Goal: Task Accomplishment & Management: Use online tool/utility

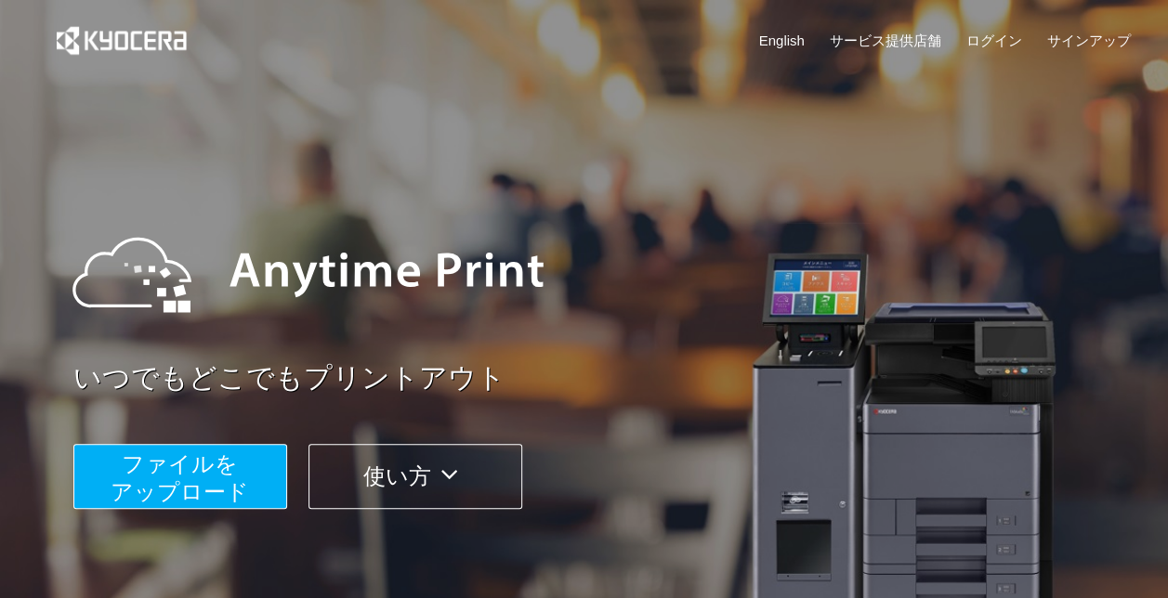
click at [220, 476] on span "ファイルを ​​アップロード" at bounding box center [180, 477] width 138 height 53
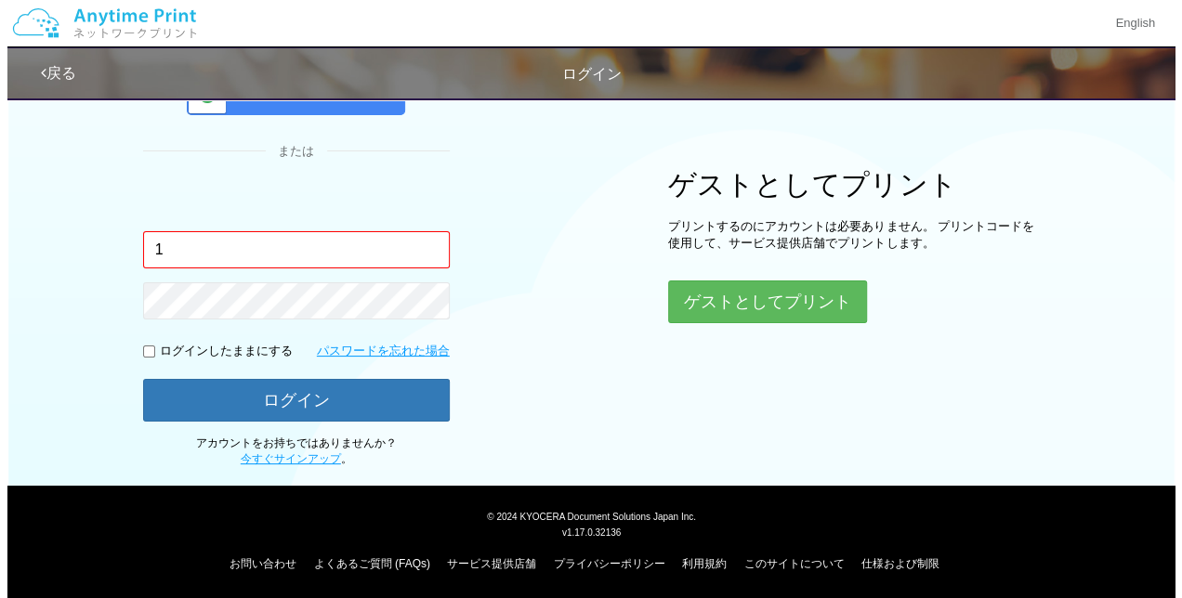
scroll to position [86, 0]
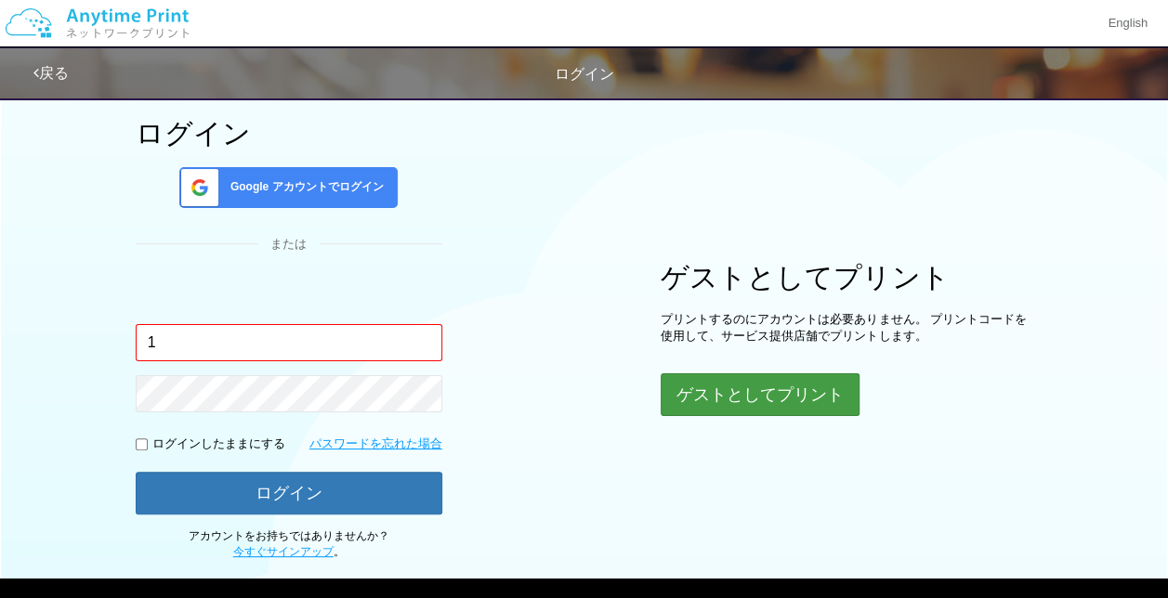
type input "1"
click at [790, 388] on button "ゲストとしてプリント" at bounding box center [758, 394] width 197 height 41
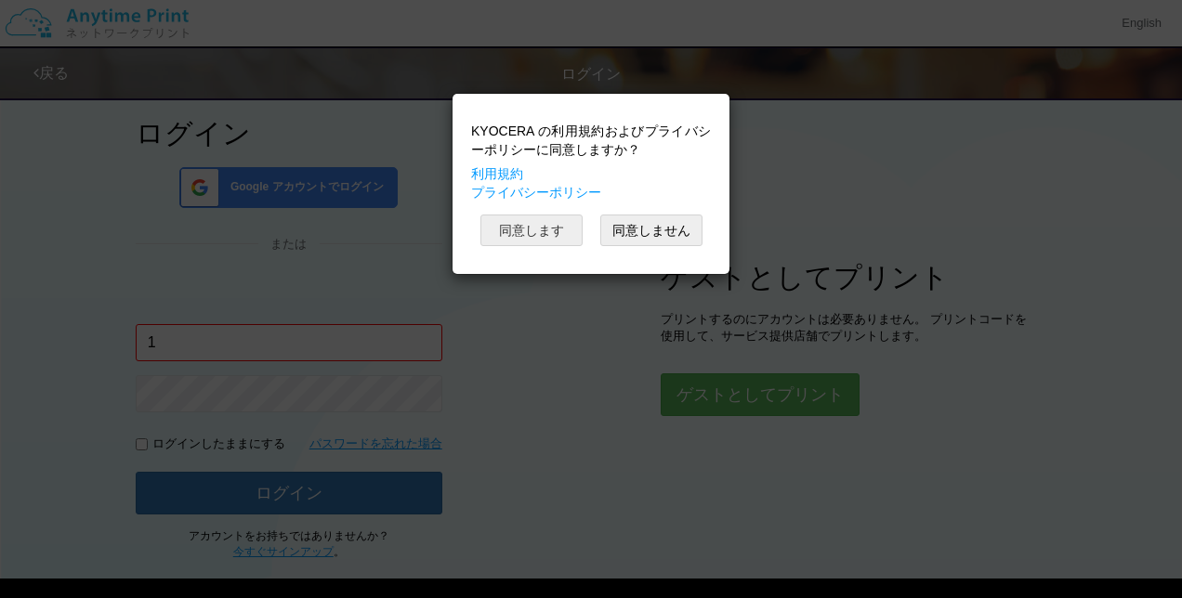
click at [515, 233] on button "同意します" at bounding box center [531, 231] width 102 height 32
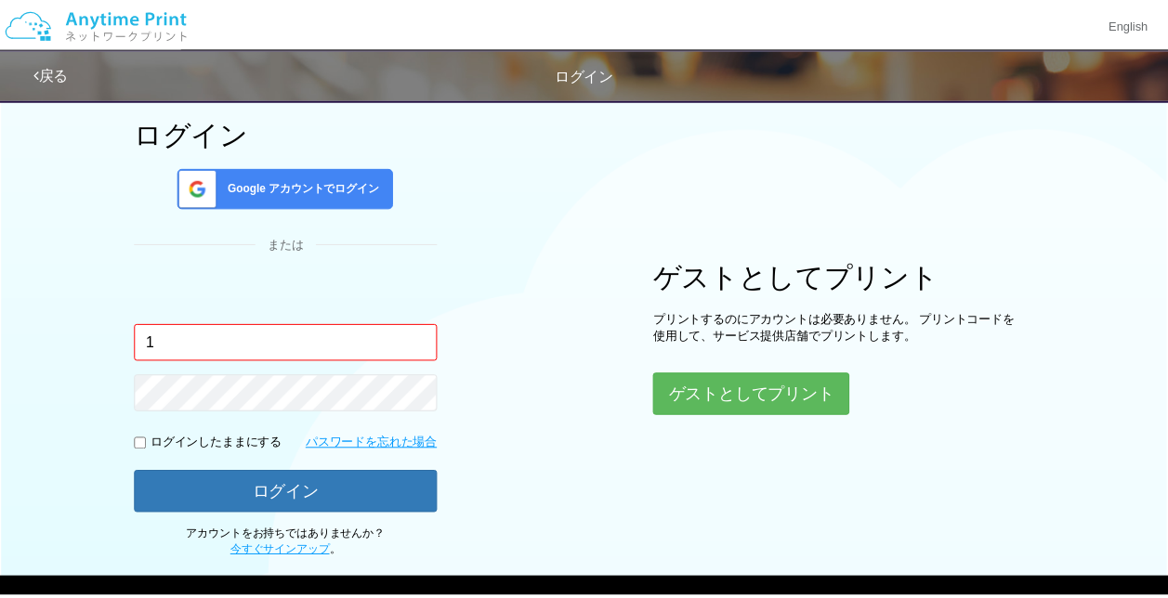
scroll to position [45, 0]
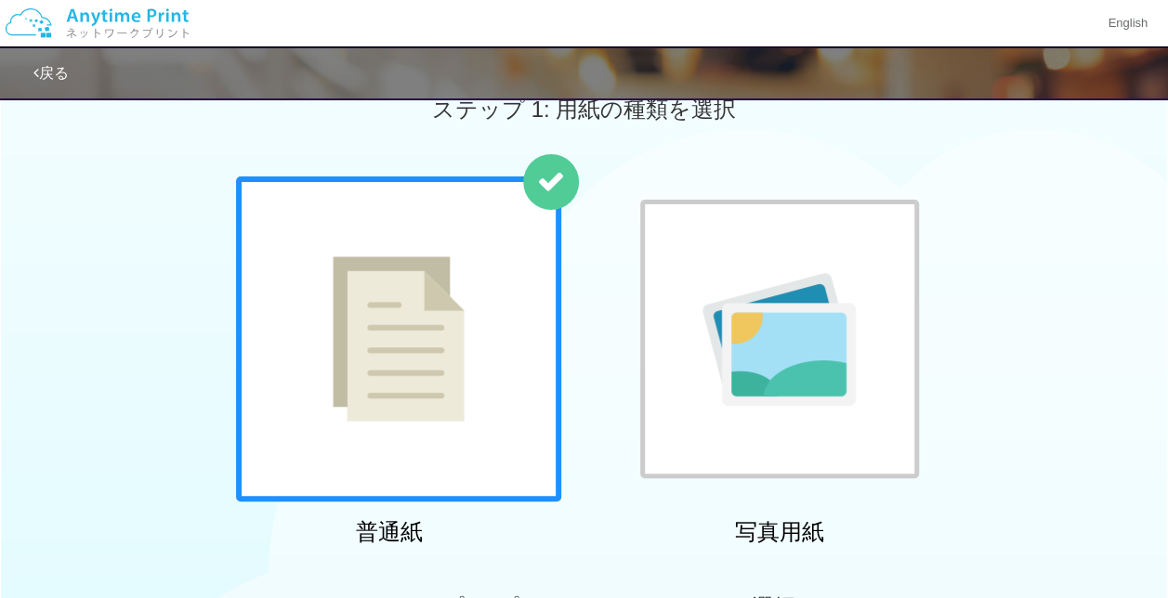
click at [442, 359] on img at bounding box center [399, 338] width 132 height 165
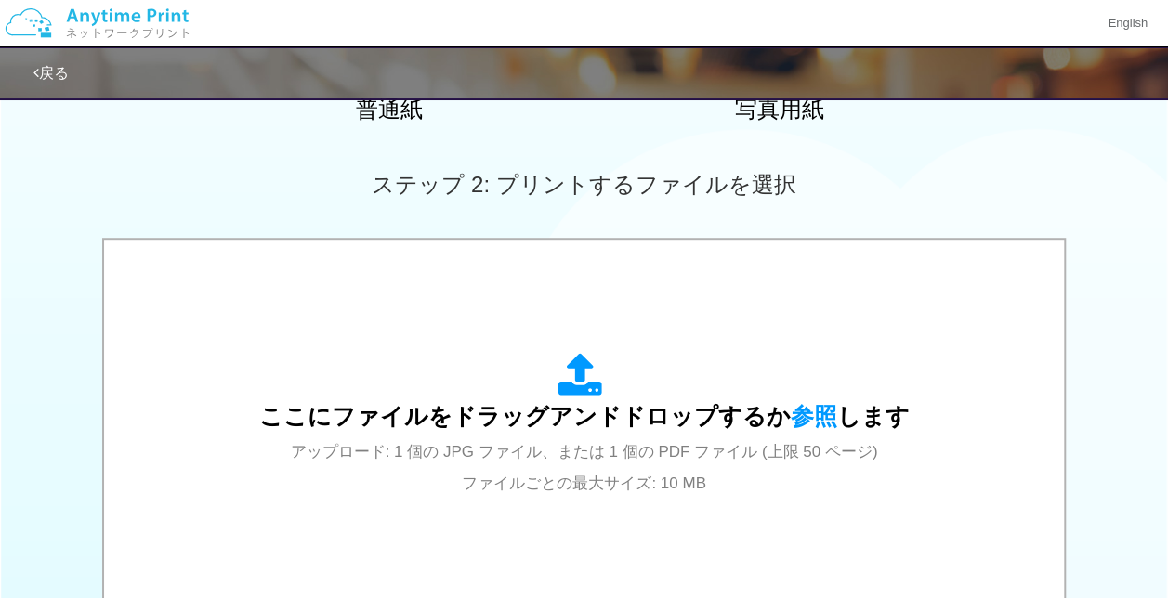
scroll to position [509, 0]
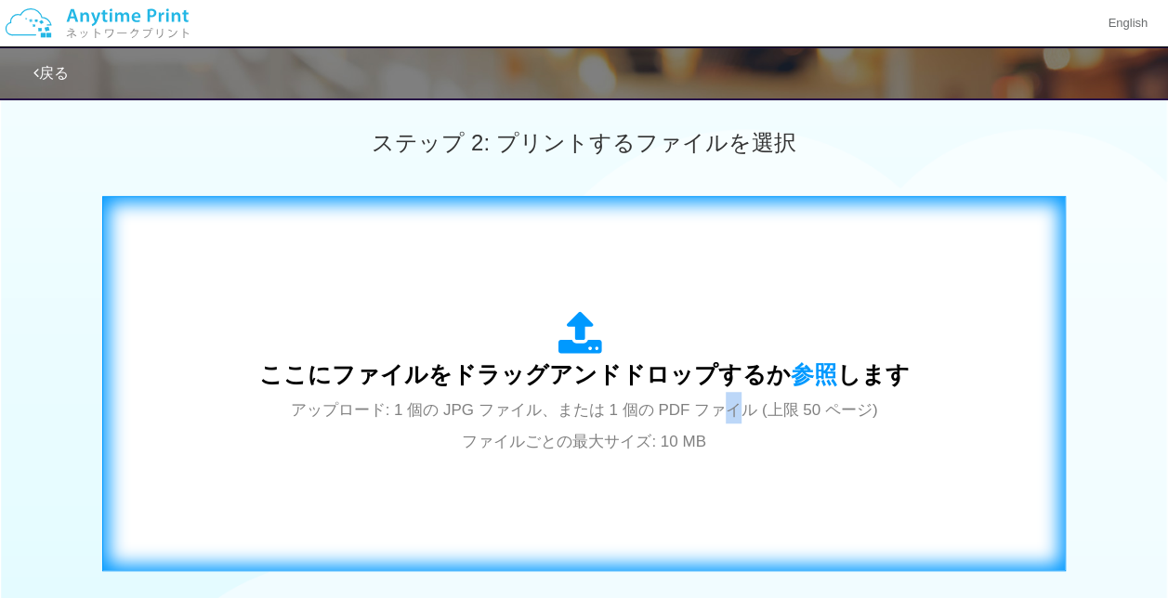
click at [726, 420] on span "アップロード: 1 個の JPG ファイル、または 1 個の PDF ファイル (上限 50 ページ) ファイルごとの最大サイズ: 10 MB" at bounding box center [584, 425] width 587 height 49
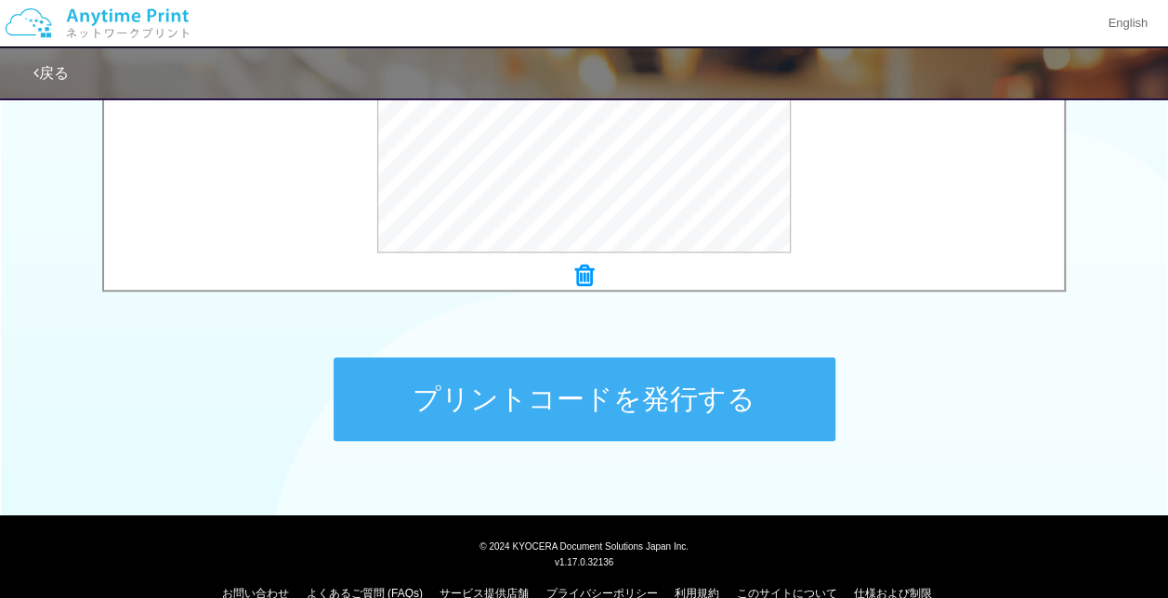
scroll to position [814, 0]
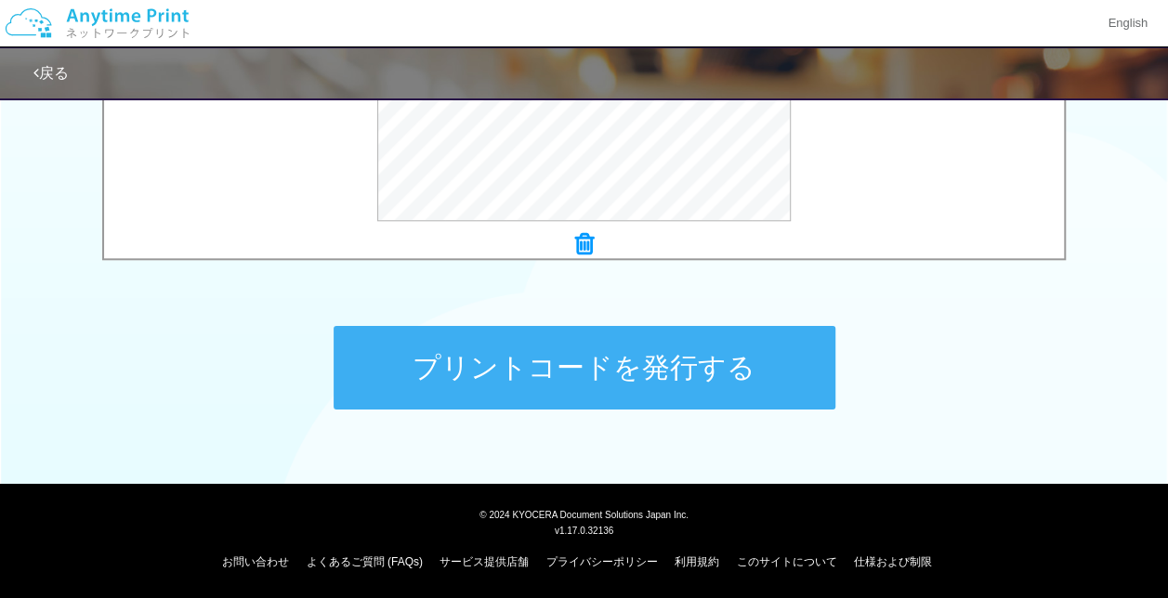
click at [510, 366] on button "プリントコードを発行する" at bounding box center [584, 368] width 502 height 84
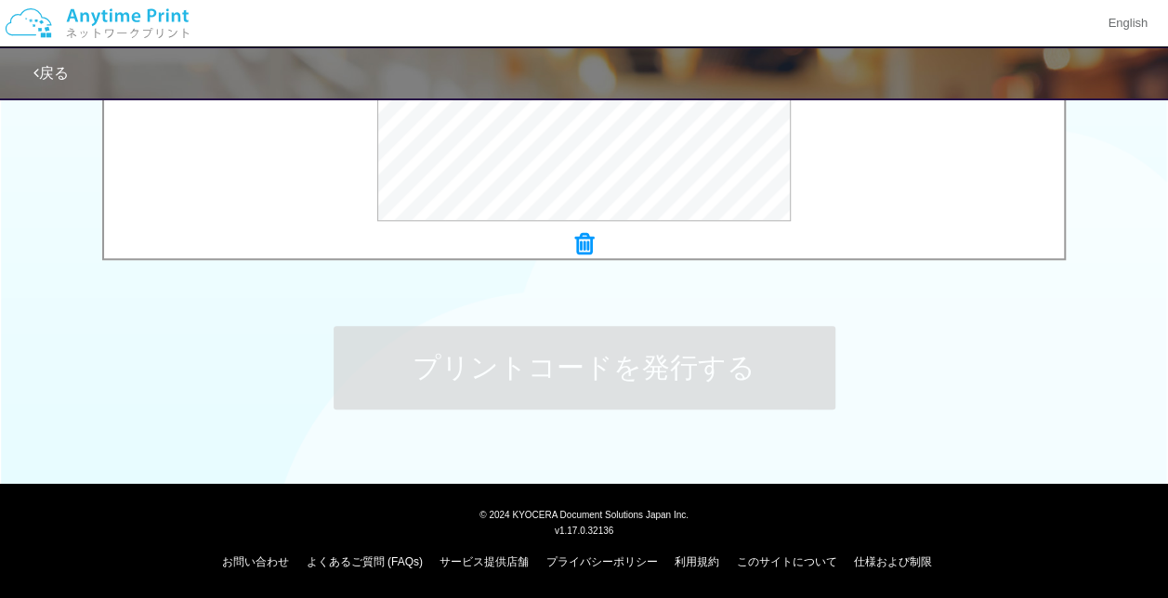
scroll to position [0, 0]
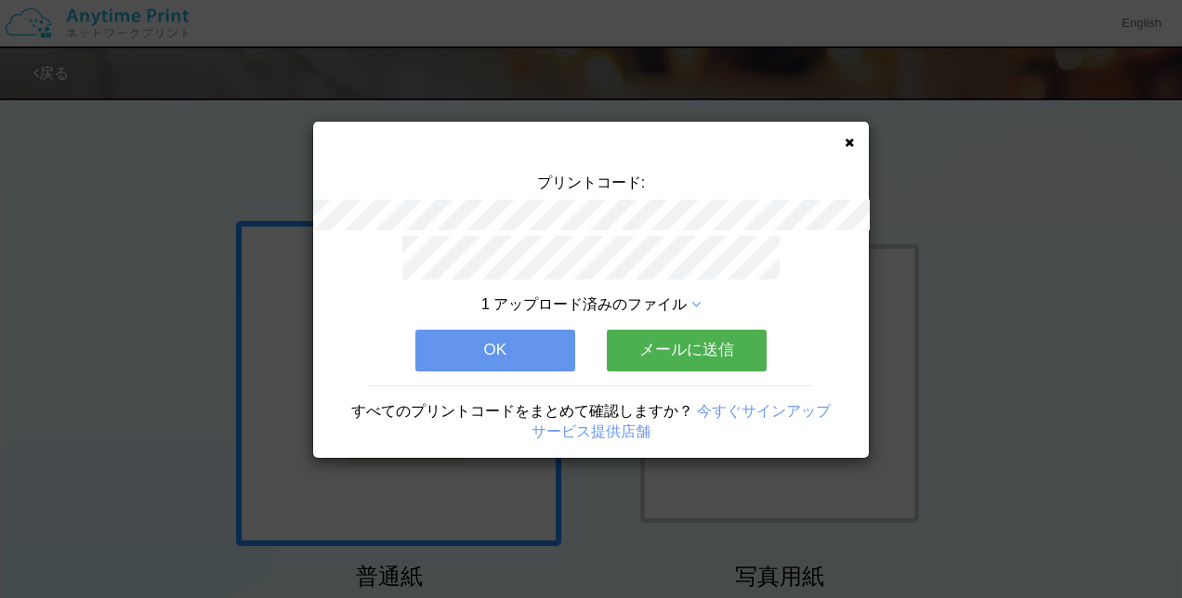
click at [483, 348] on button "OK" at bounding box center [495, 350] width 160 height 41
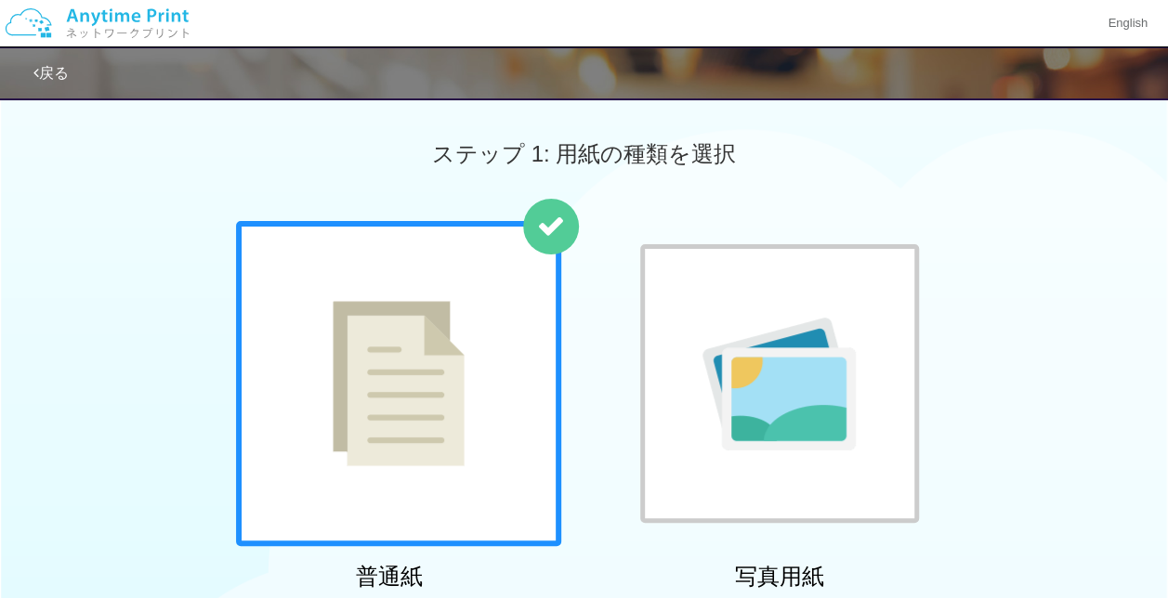
click at [189, 175] on div "ステップ 1: 用紙の種類を選択" at bounding box center [584, 154] width 1168 height 134
click at [63, 72] on link "戻る" at bounding box center [50, 73] width 35 height 16
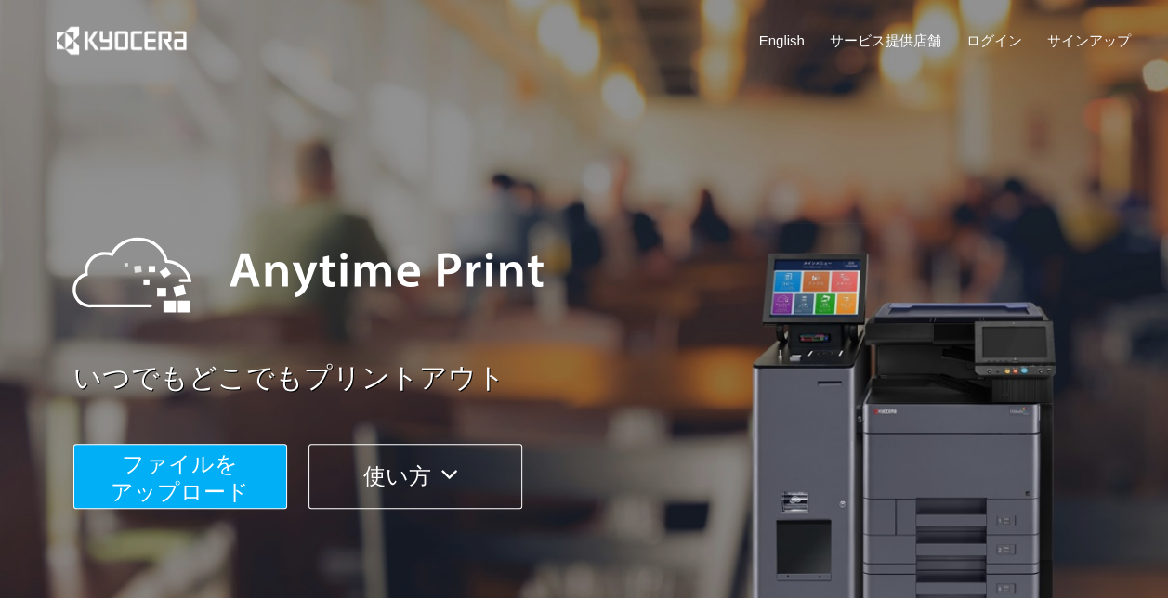
click at [375, 452] on button "使い方" at bounding box center [415, 476] width 214 height 65
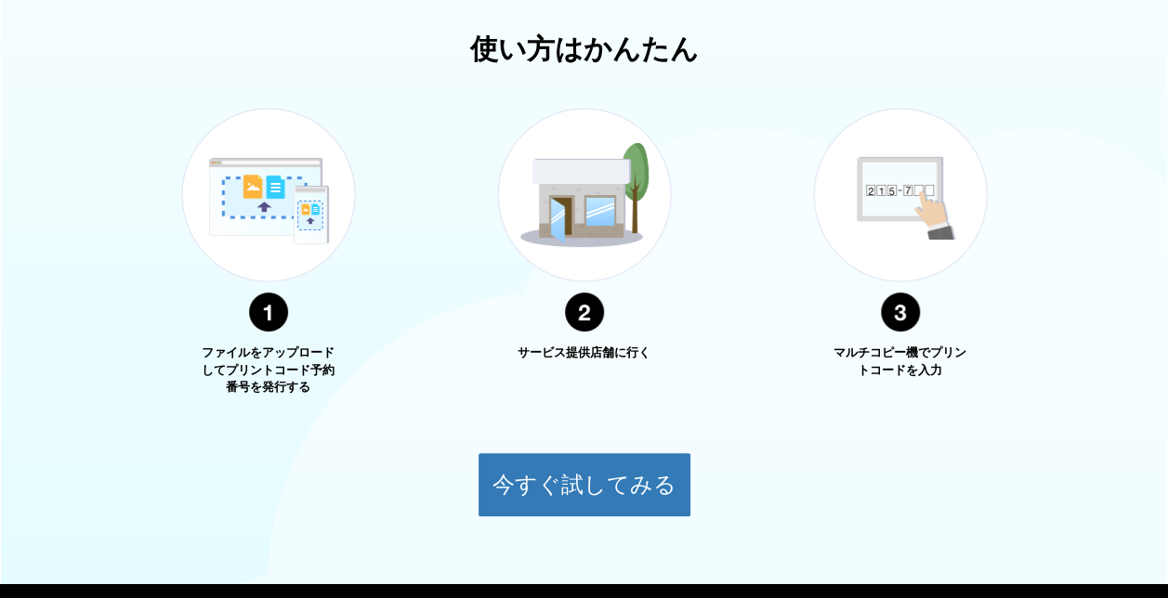
scroll to position [669, 0]
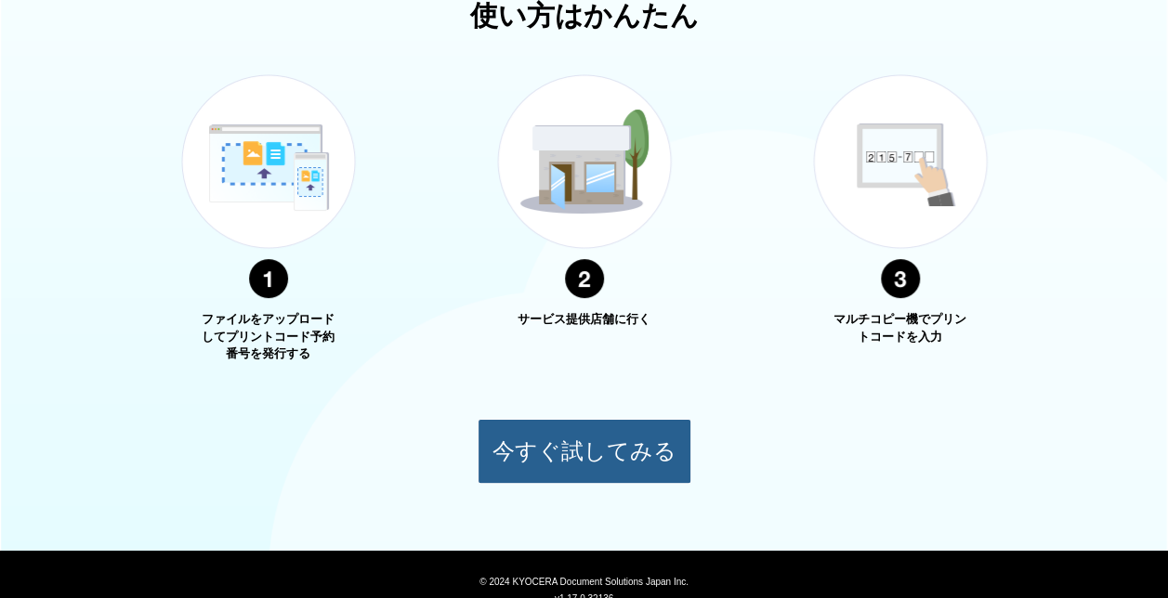
click at [608, 465] on button "今すぐ試してみる" at bounding box center [584, 451] width 214 height 65
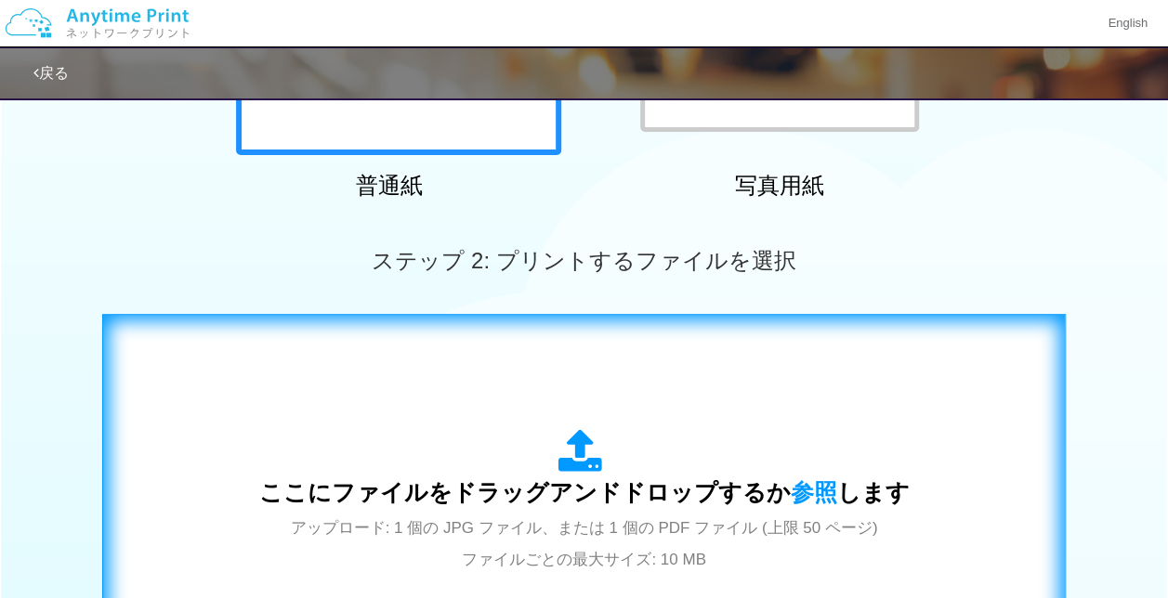
scroll to position [349, 0]
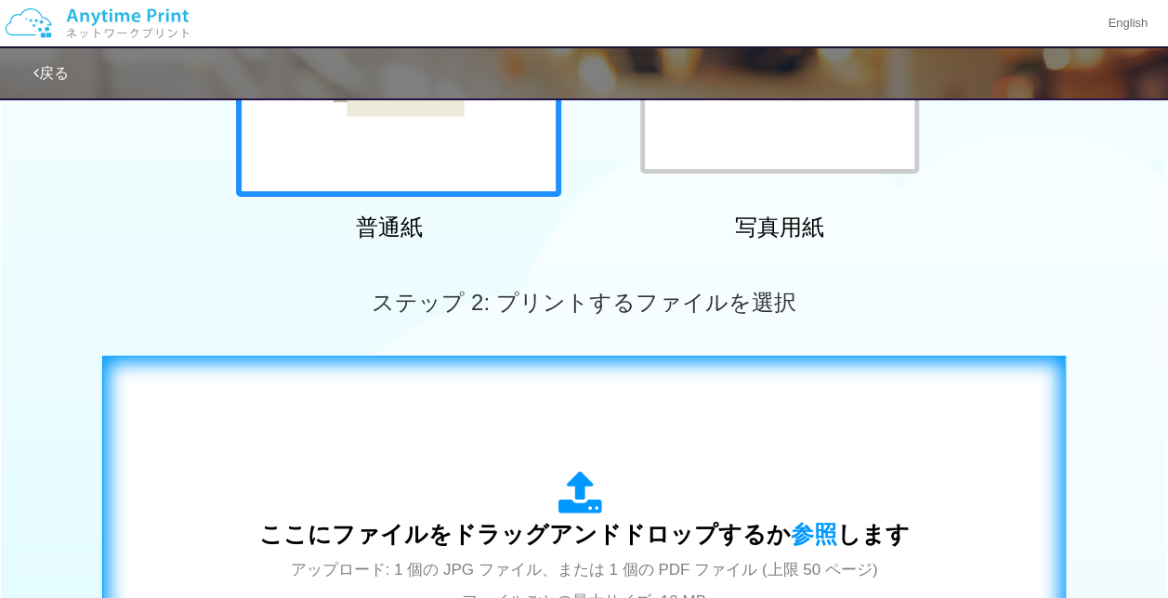
click at [616, 480] on div "ここにファイルをドラッグアンドドロップするか 参照 します アップロード: 1 個の JPG ファイル、または 1 個の PDF ファイル (上限 50 ペー…" at bounding box center [584, 543] width 650 height 145
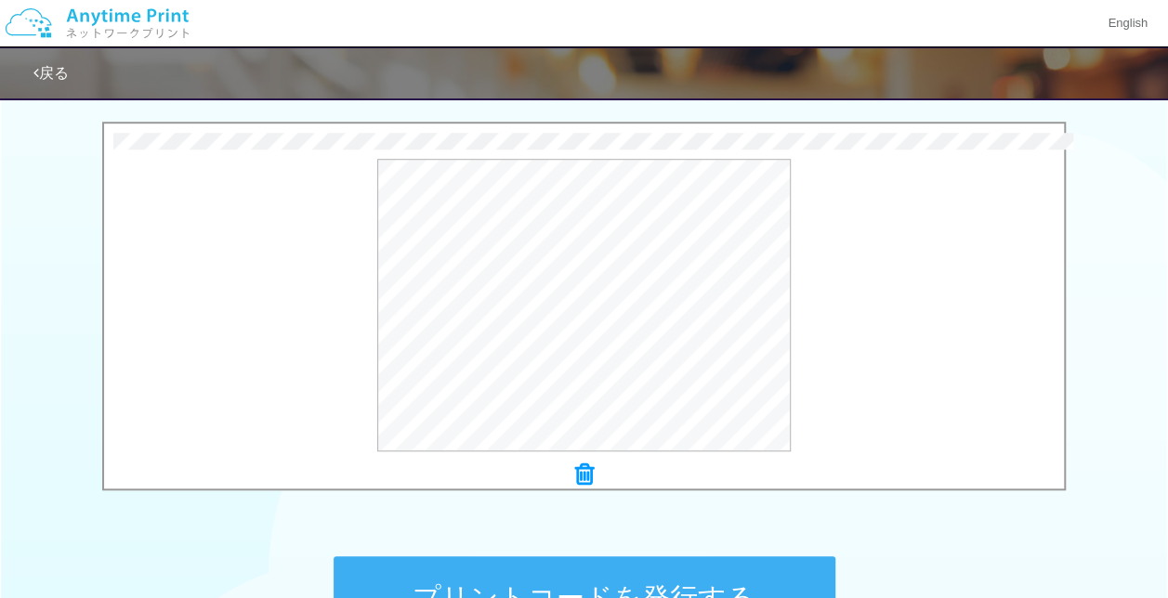
scroll to position [814, 0]
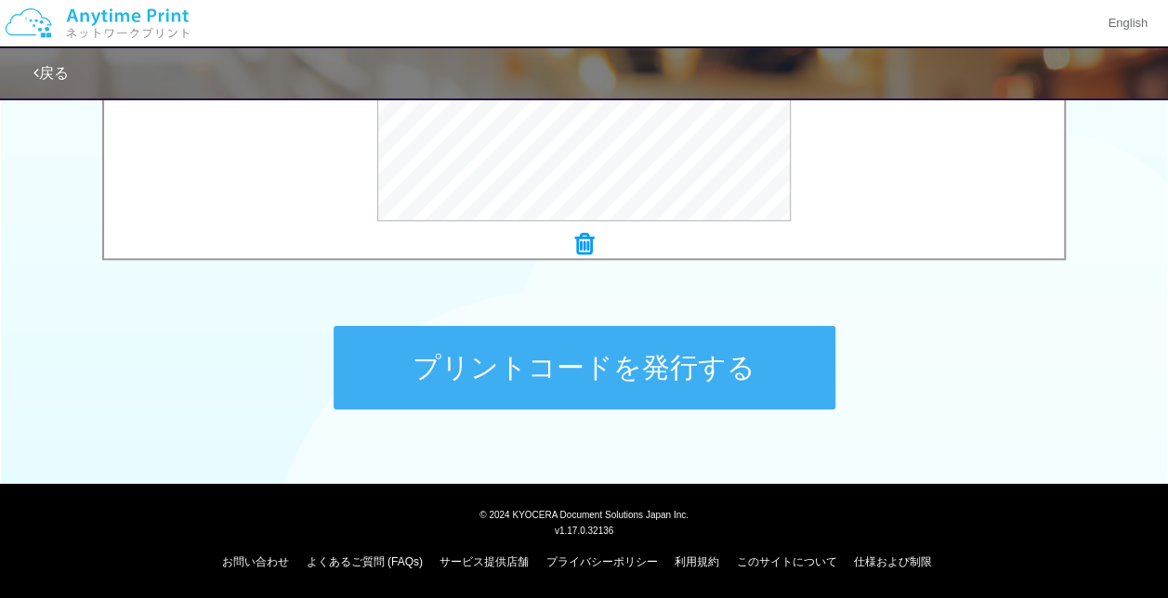
click at [646, 390] on button "プリントコードを発行する" at bounding box center [584, 368] width 502 height 84
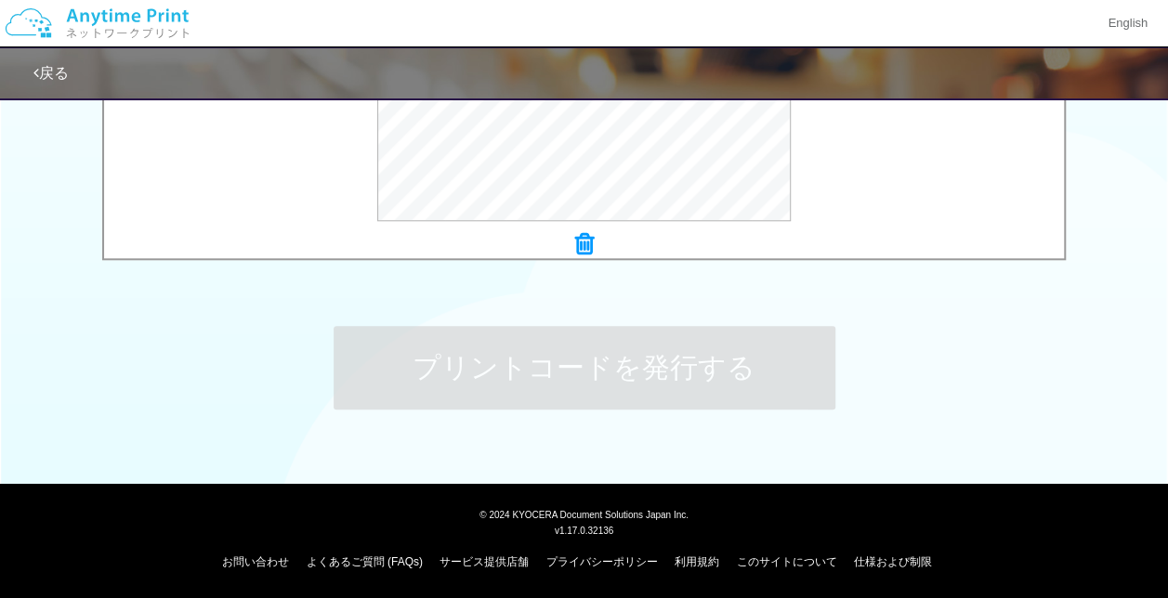
scroll to position [0, 0]
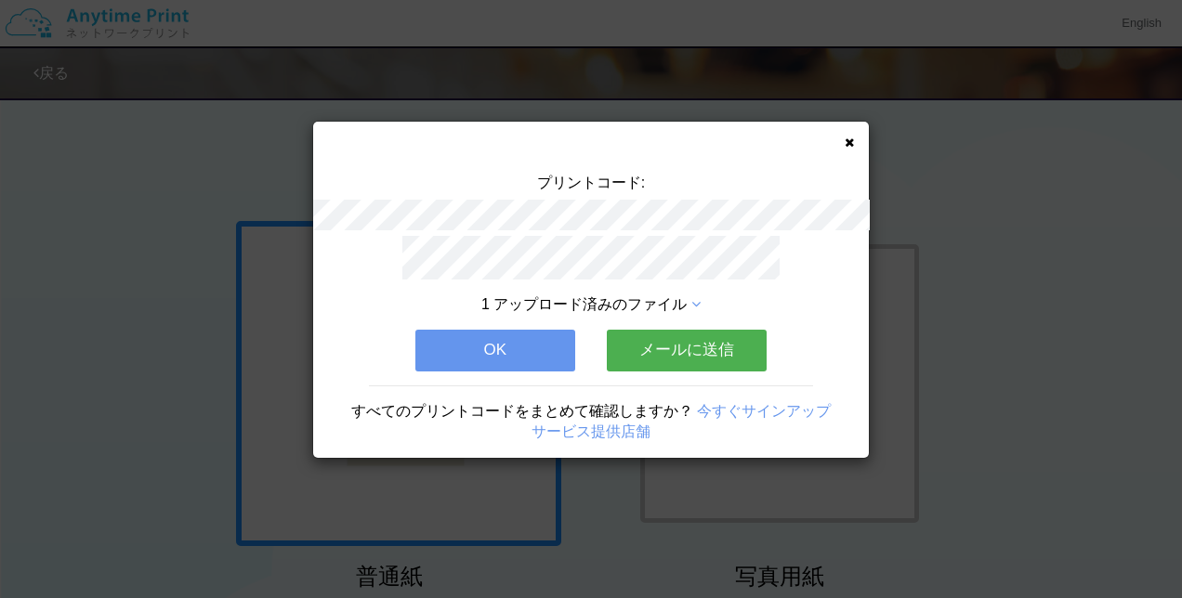
click at [508, 342] on button "OK" at bounding box center [495, 350] width 160 height 41
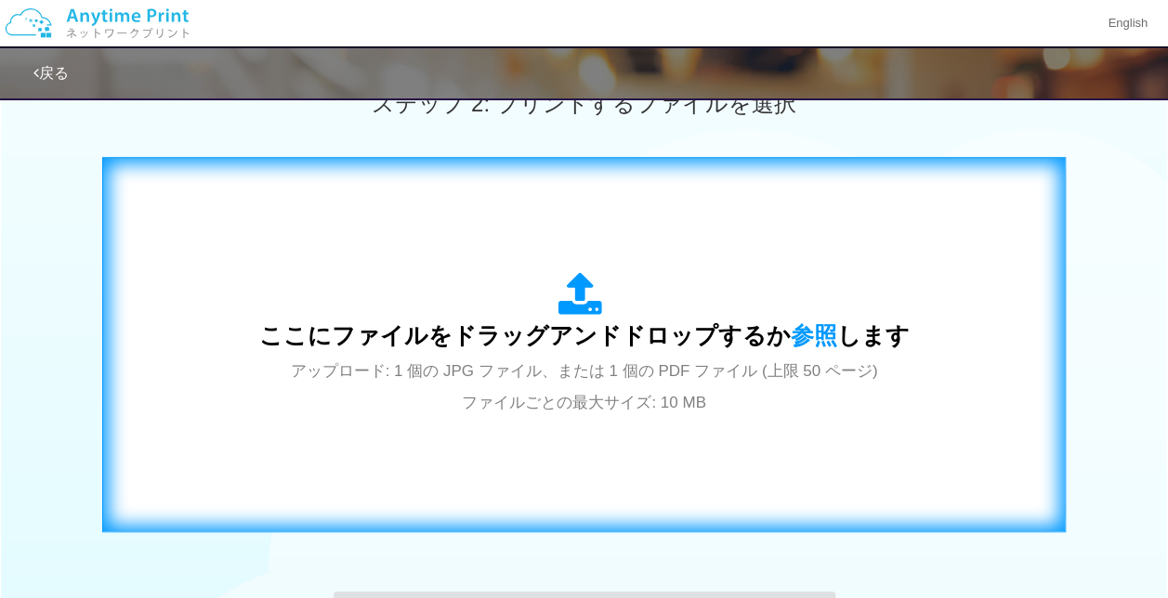
scroll to position [557, 0]
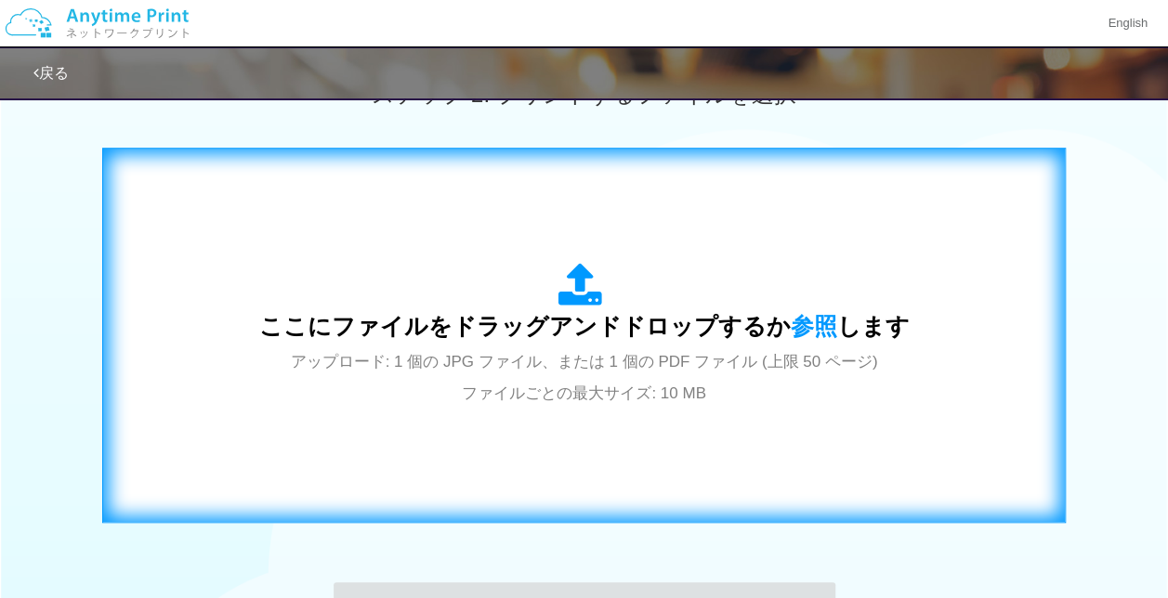
click at [568, 362] on span "アップロード: 1 個の JPG ファイル、または 1 個の PDF ファイル (上限 50 ページ) ファイルごとの最大サイズ: 10 MB" at bounding box center [584, 377] width 587 height 49
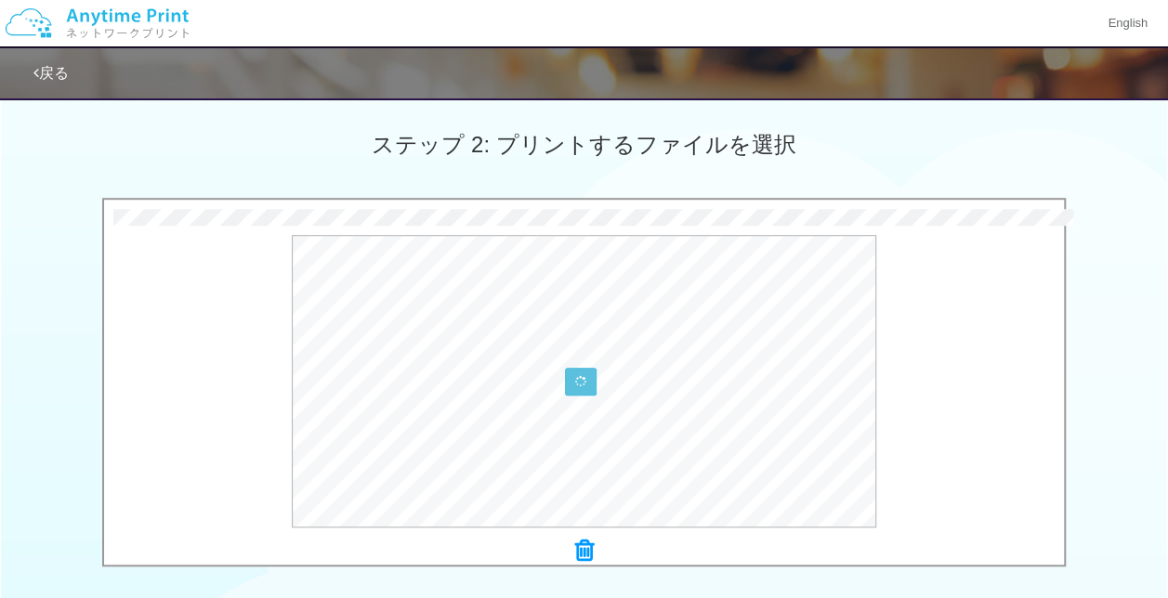
scroll to position [743, 0]
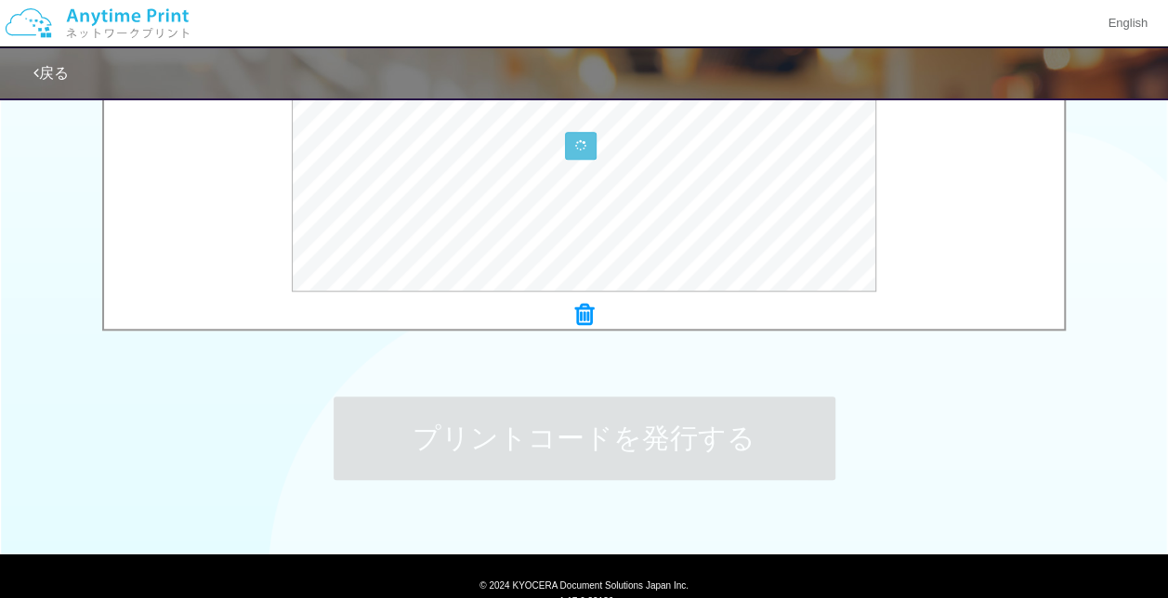
click at [583, 316] on icon at bounding box center [584, 315] width 19 height 24
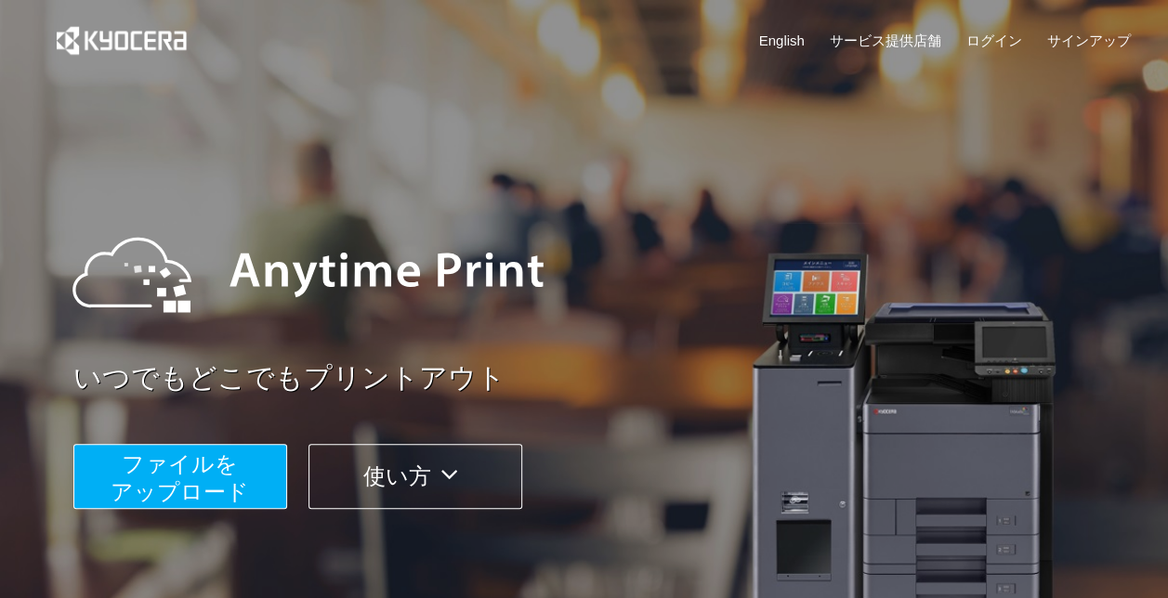
drag, startPoint x: 193, startPoint y: 478, endPoint x: 205, endPoint y: 479, distance: 12.1
click at [194, 478] on span "ファイルを ​​アップロード" at bounding box center [180, 477] width 138 height 53
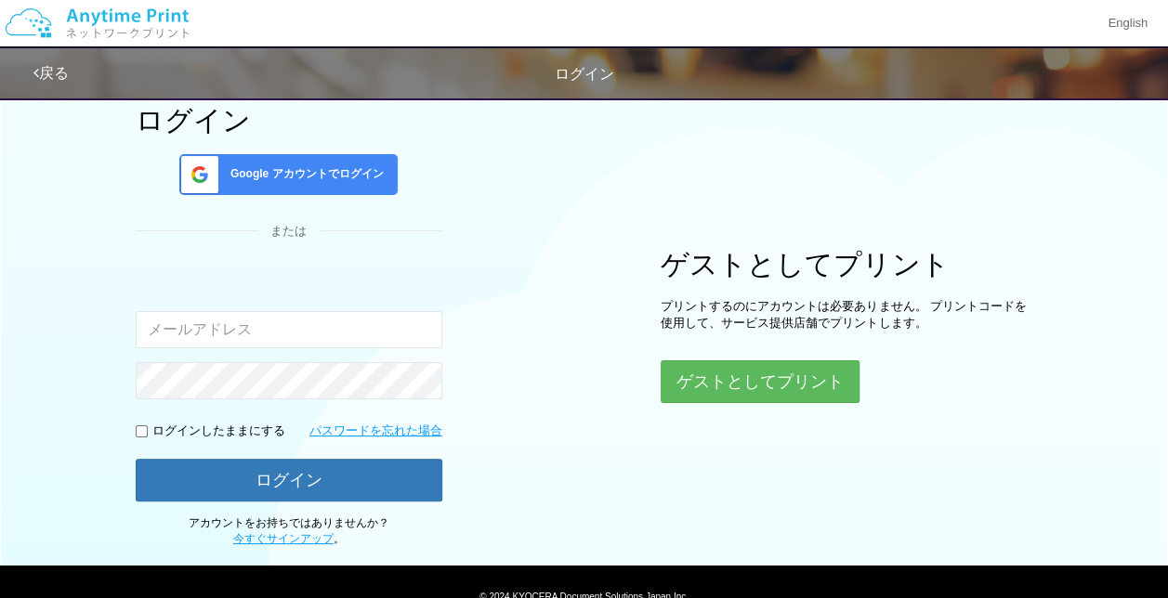
scroll to position [179, 0]
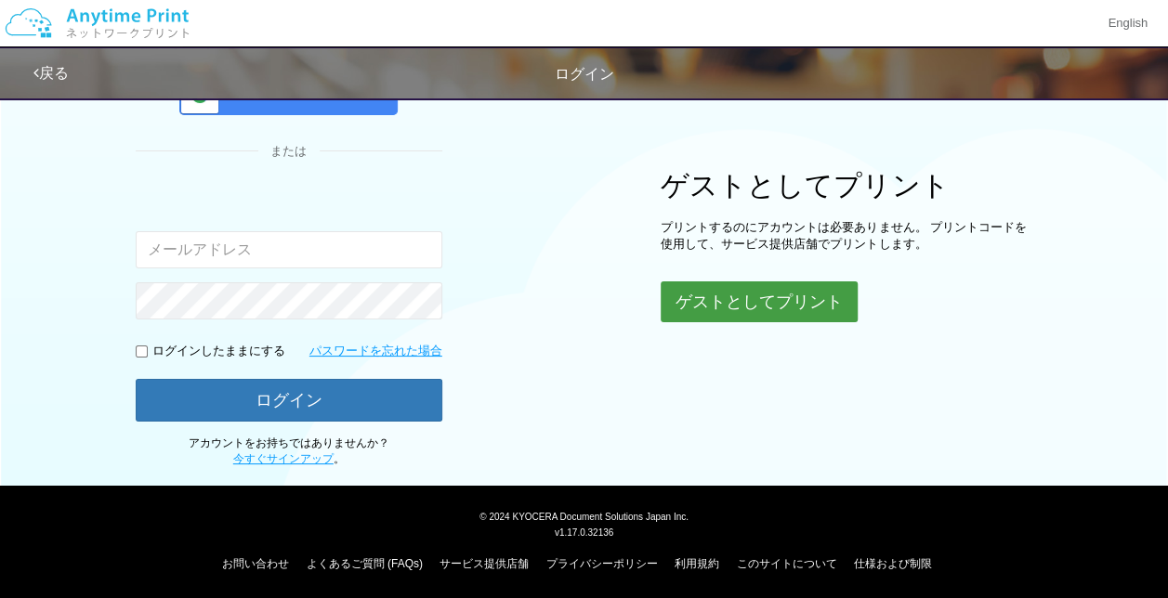
click at [757, 315] on button "ゲストとしてプリント" at bounding box center [758, 301] width 197 height 41
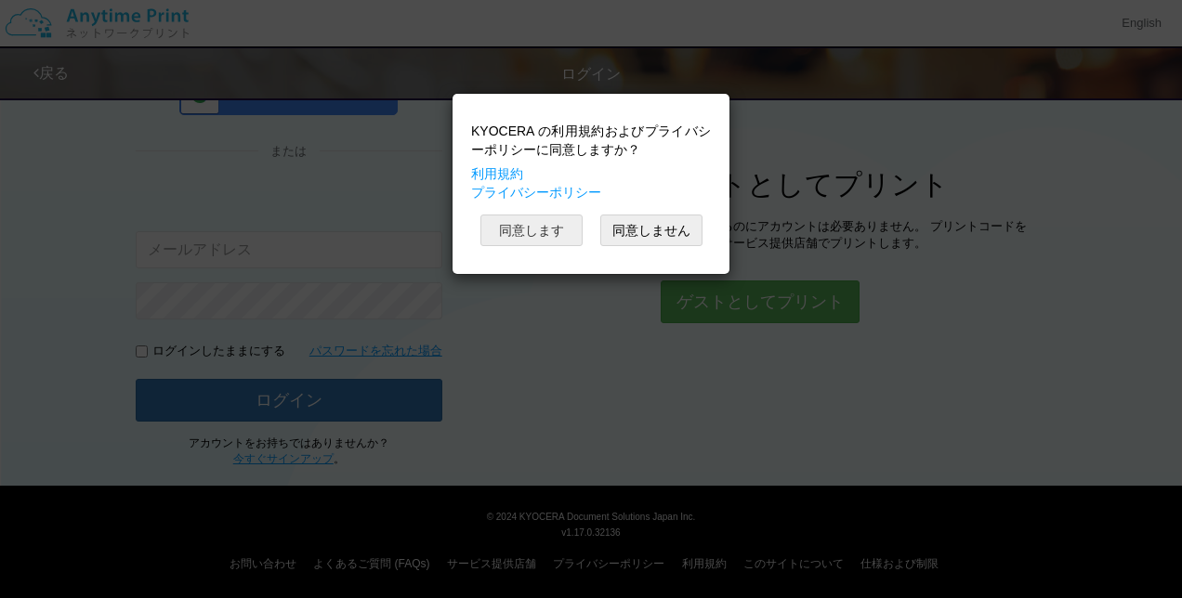
click at [531, 242] on button "同意します" at bounding box center [531, 231] width 102 height 32
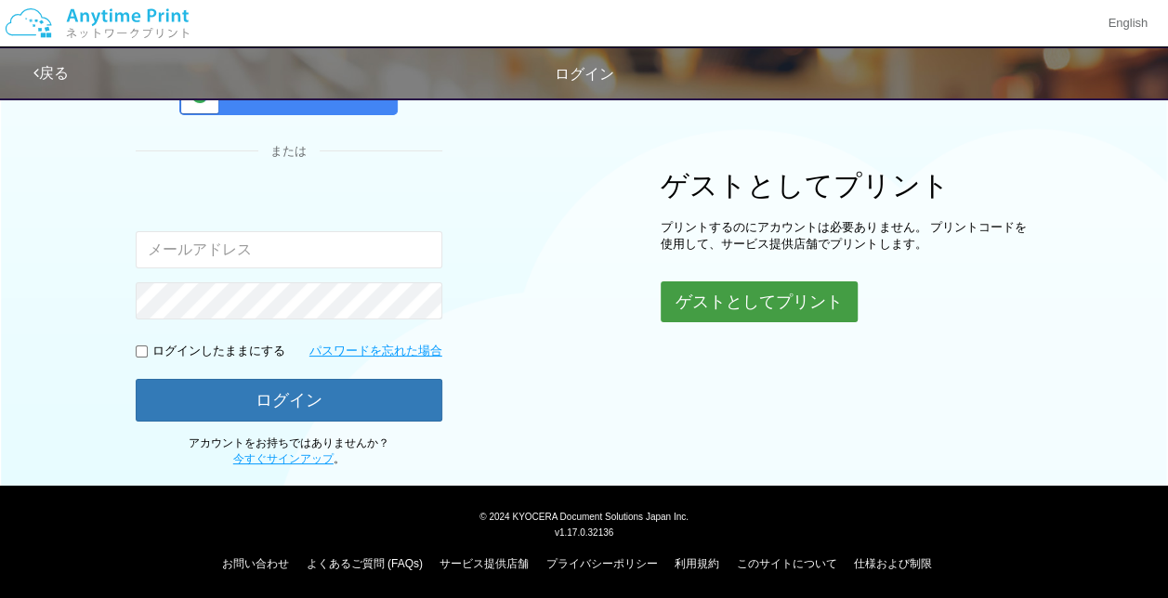
click at [721, 299] on button "ゲストとしてプリント" at bounding box center [758, 301] width 197 height 41
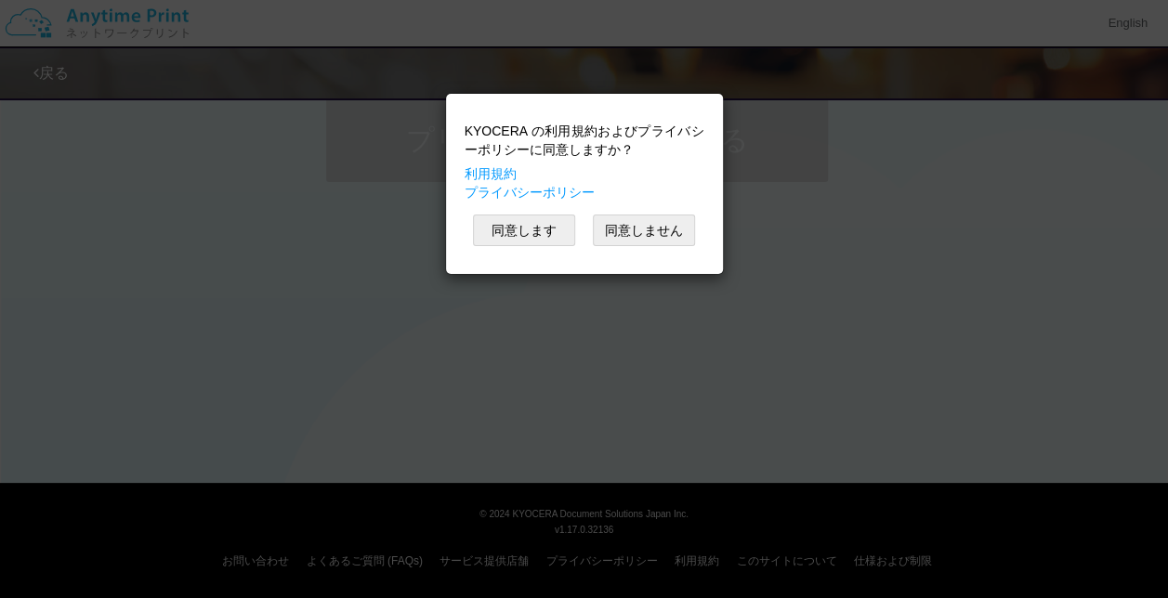
scroll to position [179, 0]
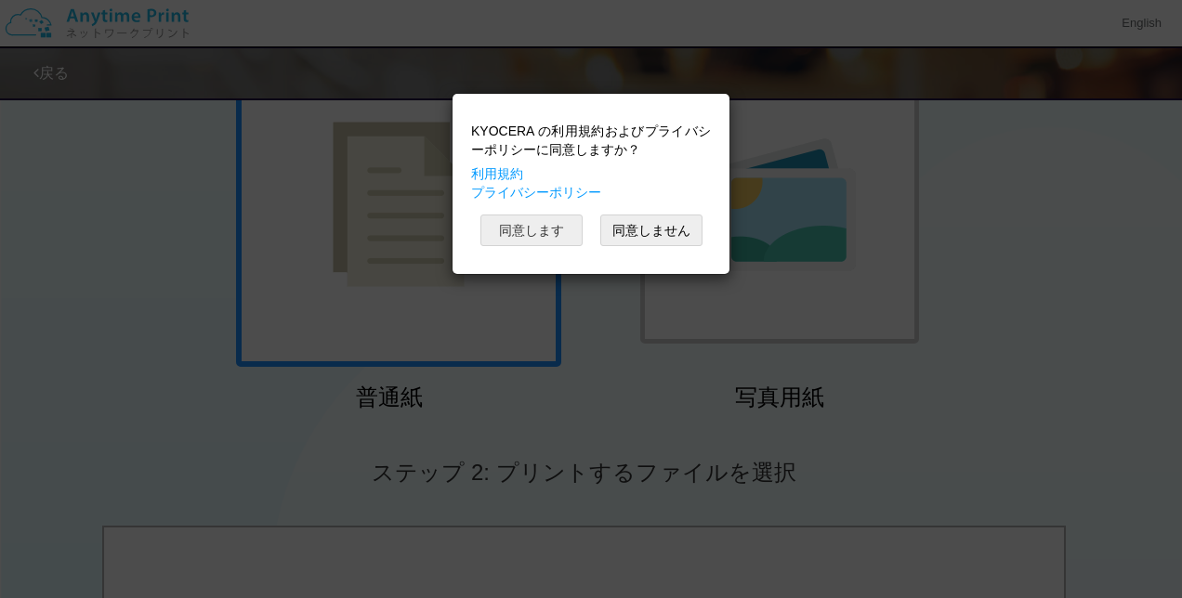
click at [533, 238] on button "同意します" at bounding box center [531, 231] width 102 height 32
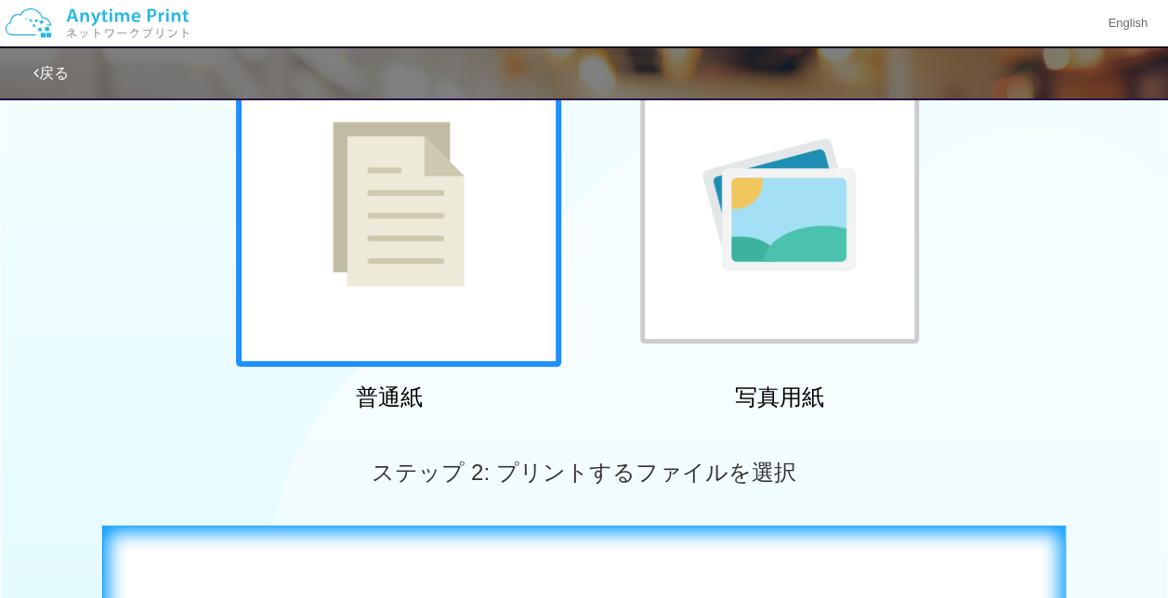
scroll to position [644, 0]
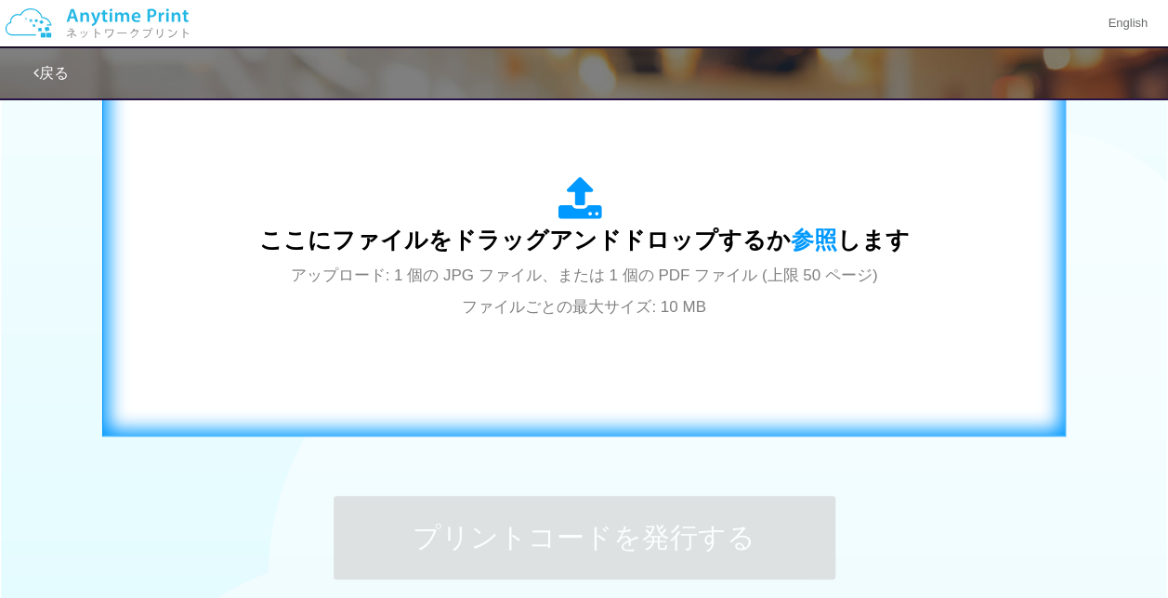
click at [633, 316] on span "アップロード: 1 個の JPG ファイル、または 1 個の PDF ファイル (上限 50 ページ) ファイルごとの最大サイズ: 10 MB" at bounding box center [584, 291] width 587 height 49
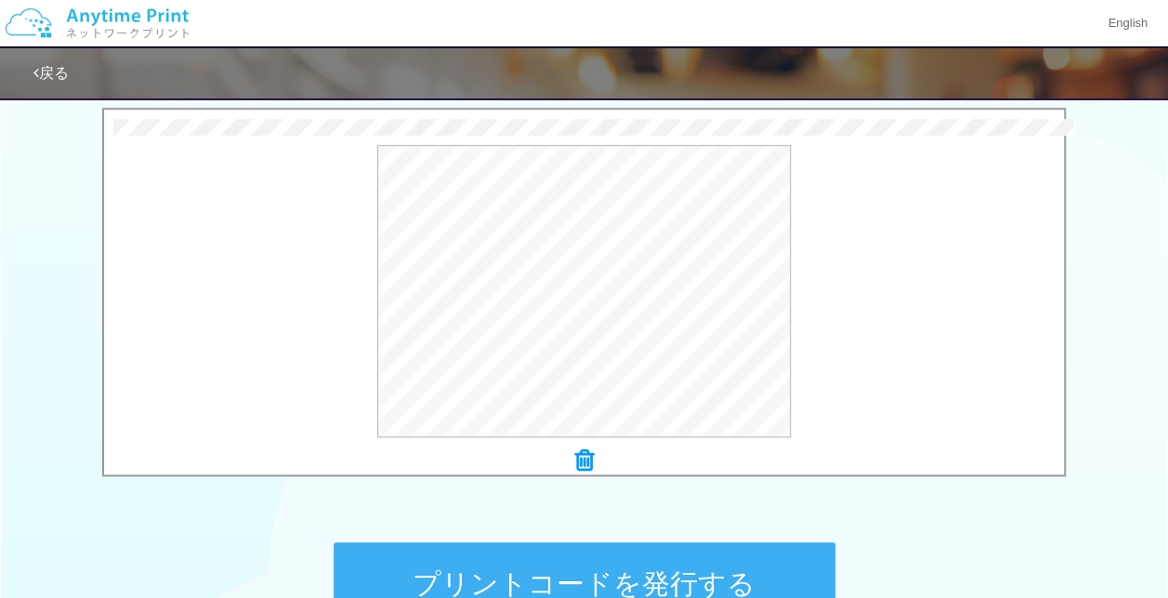
scroll to position [737, 0]
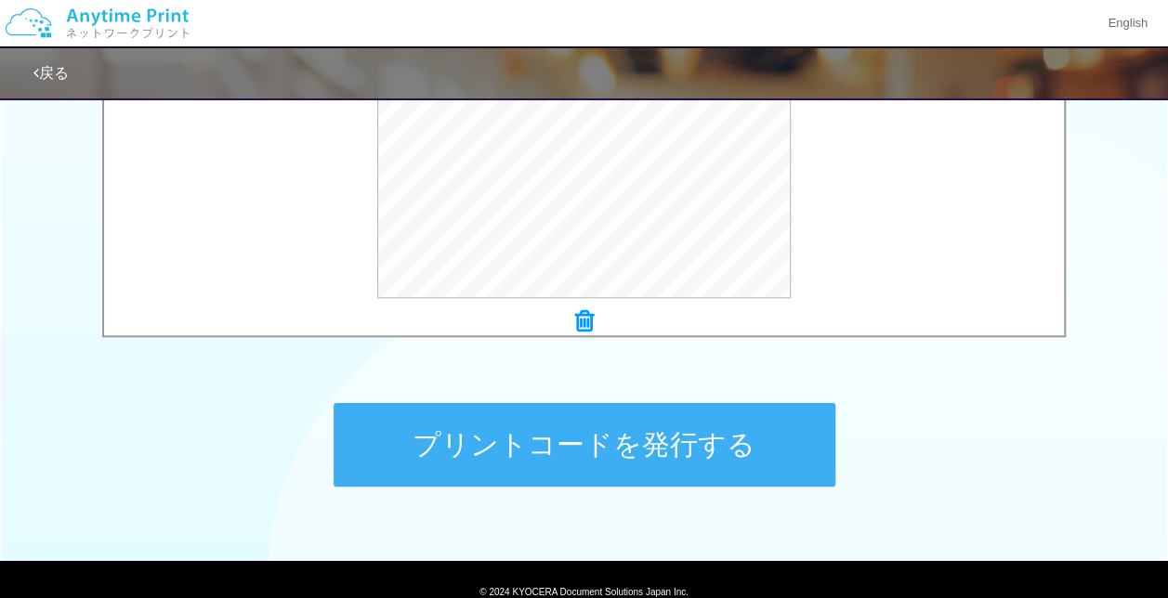
click at [643, 469] on button "プリントコードを発行する" at bounding box center [584, 445] width 502 height 84
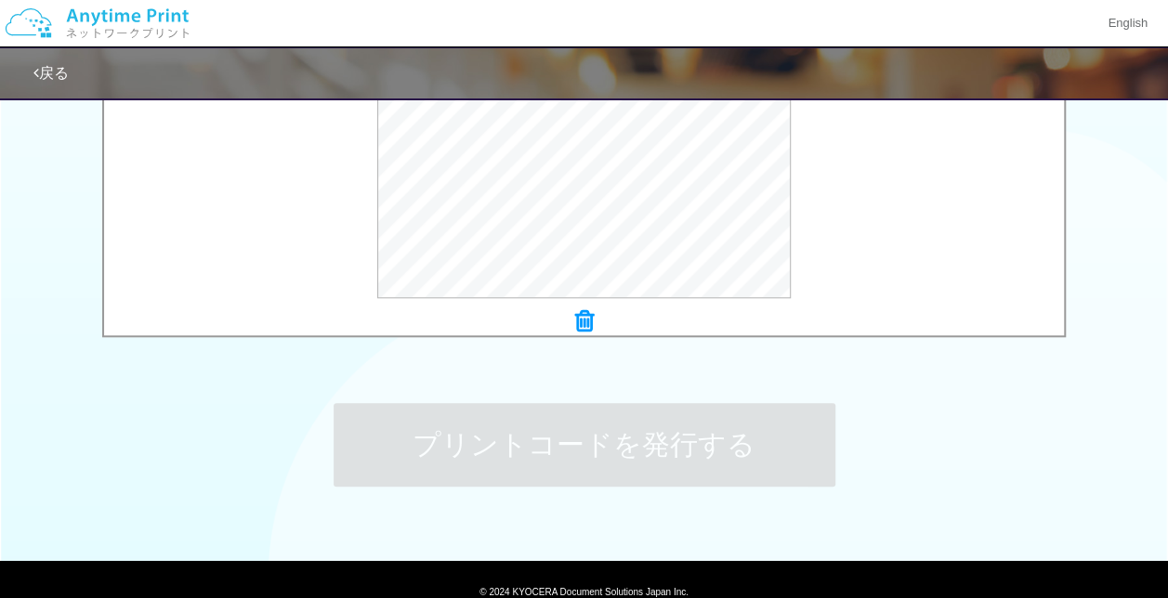
scroll to position [0, 0]
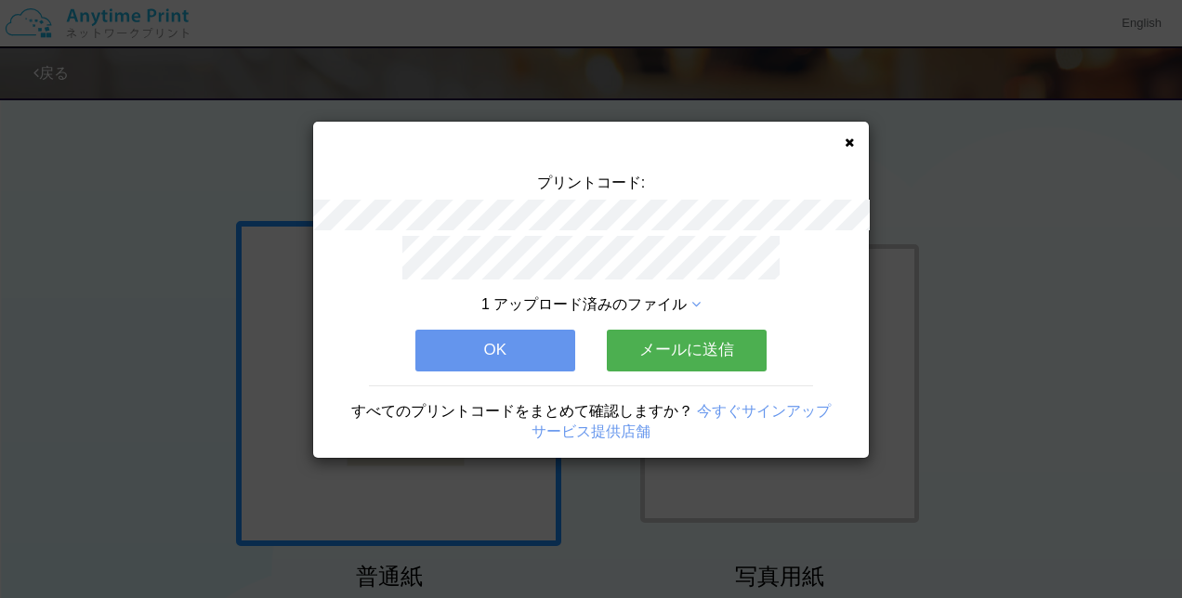
click at [489, 335] on button "OK" at bounding box center [495, 350] width 160 height 41
